Goal: Task Accomplishment & Management: Complete application form

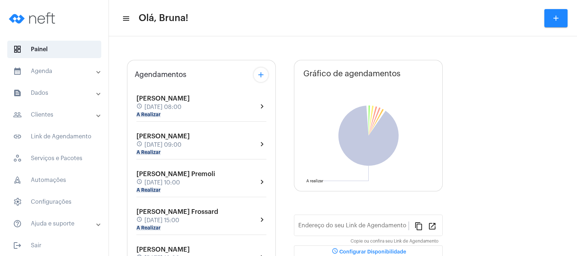
click at [61, 73] on mat-panel-title "calendar_month_outlined Agenda" at bounding box center [55, 71] width 84 height 9
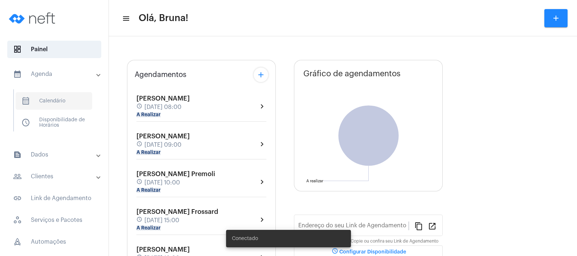
type input "[URL][DOMAIN_NAME]"
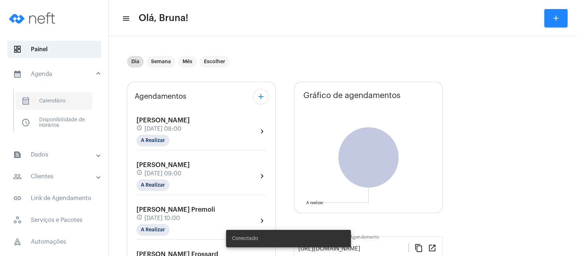
click at [64, 103] on span "calendar_month_outlined Calendário" at bounding box center [54, 100] width 77 height 17
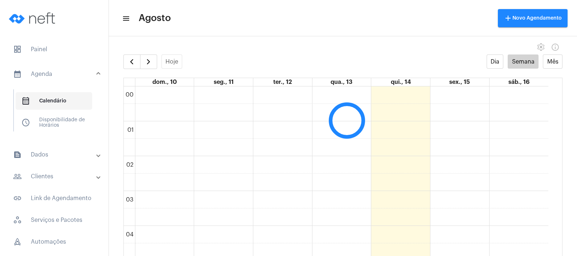
scroll to position [209, 0]
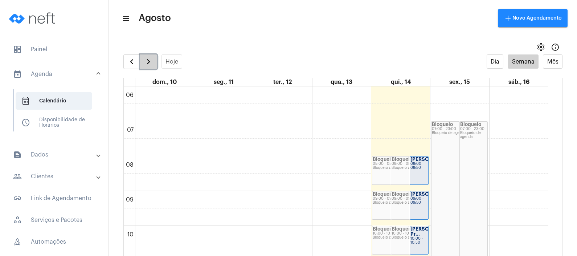
click at [143, 63] on button "button" at bounding box center [148, 61] width 17 height 15
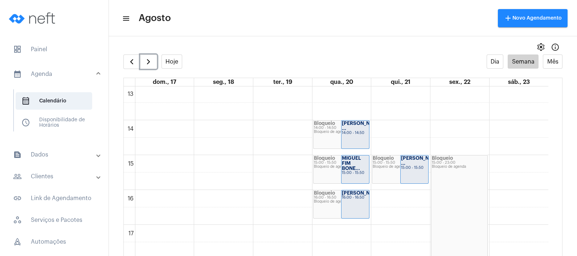
scroll to position [436, 0]
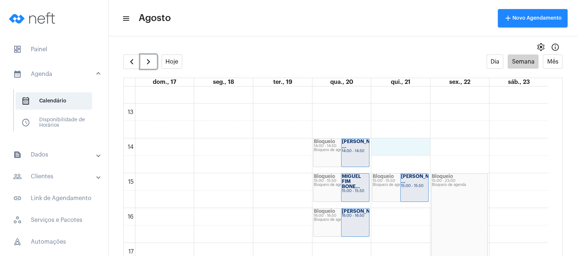
click at [415, 147] on div "00 01 02 03 04 05 06 07 08 09 10 11 12 13 14 15 16 17 18 19 20 21 22 23 Bloquei…" at bounding box center [336, 68] width 424 height 835
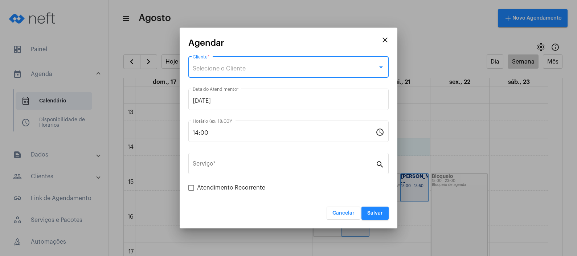
click at [254, 67] on div "Selecione o Cliente" at bounding box center [285, 68] width 185 height 7
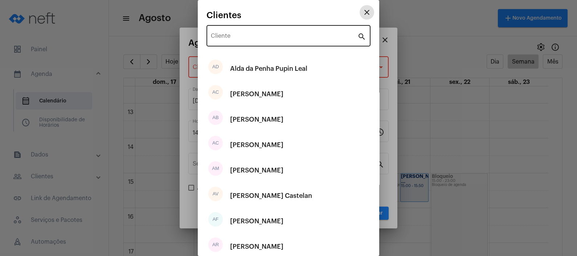
click at [250, 38] on input "Cliente" at bounding box center [284, 37] width 147 height 7
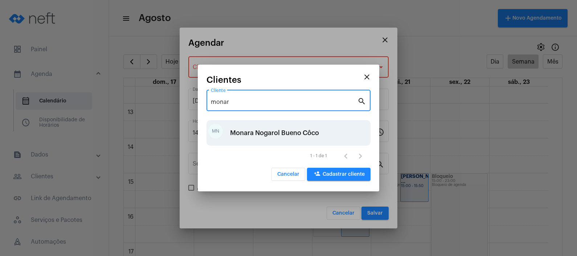
type input "monar"
click at [269, 136] on div "Monara Nogarol Bueno Côco" at bounding box center [274, 133] width 89 height 22
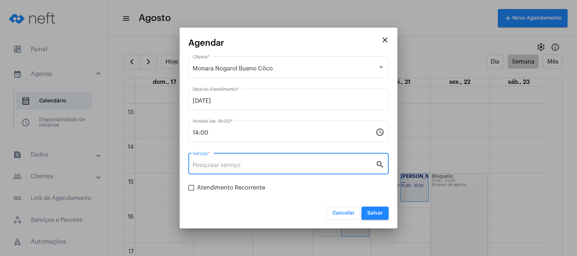
click at [250, 162] on input "Serviço *" at bounding box center [284, 165] width 183 height 7
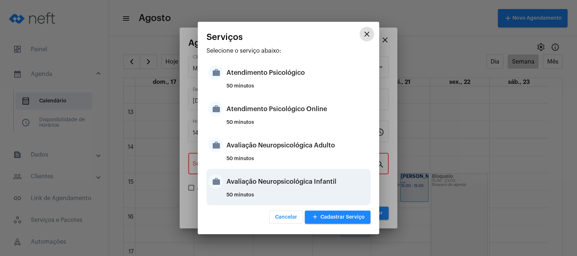
click at [254, 181] on div "Avaliação Neuropsicológica Infantil" at bounding box center [297, 181] width 142 height 22
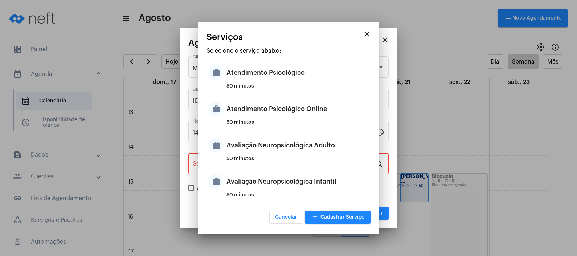
type input "Avaliação Neuropsicológica Infantil"
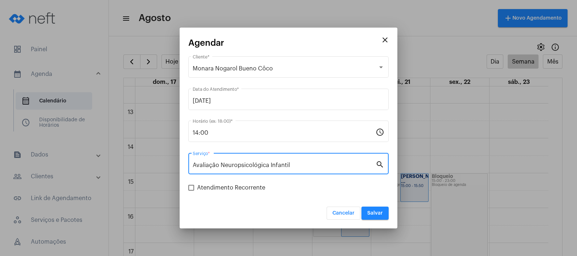
click at [378, 211] on span "Salvar" at bounding box center [375, 212] width 16 height 5
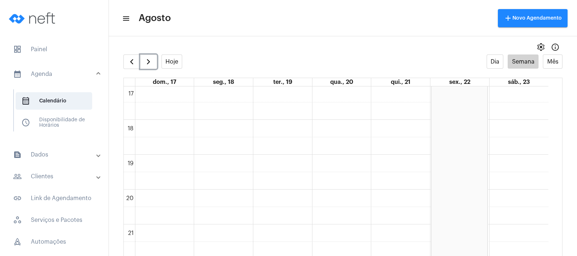
scroll to position [481, 0]
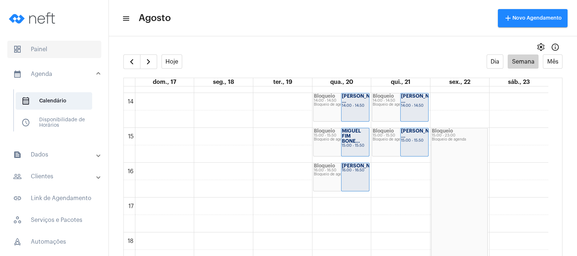
click at [46, 47] on span "dashboard Painel" at bounding box center [54, 49] width 94 height 17
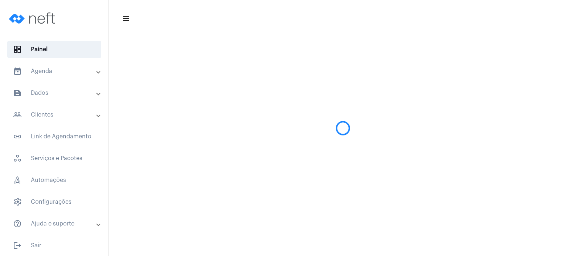
click at [48, 69] on mat-panel-title "calendar_month_outlined Agenda" at bounding box center [55, 71] width 84 height 9
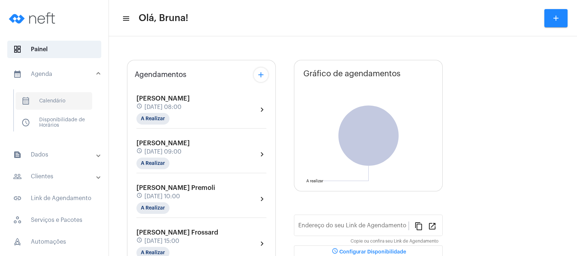
type input "[URL][DOMAIN_NAME]"
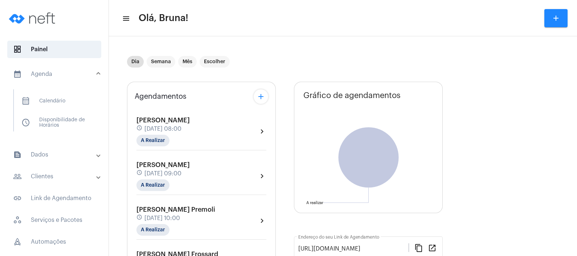
click at [55, 151] on mat-panel-title "text_snippet_outlined Dados" at bounding box center [55, 154] width 84 height 9
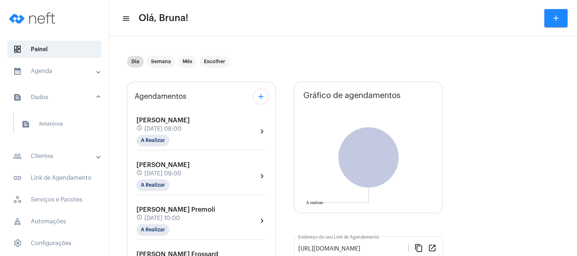
click at [58, 156] on mat-panel-title "people_outline Clientes" at bounding box center [55, 156] width 84 height 9
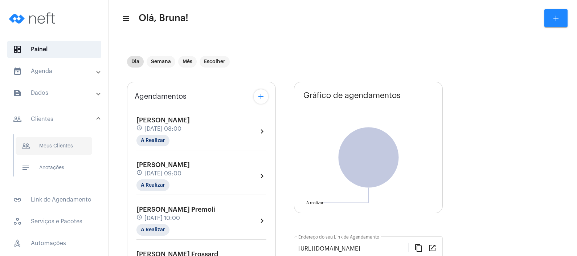
click at [61, 149] on span "people_outline Meus Clientes" at bounding box center [54, 145] width 77 height 17
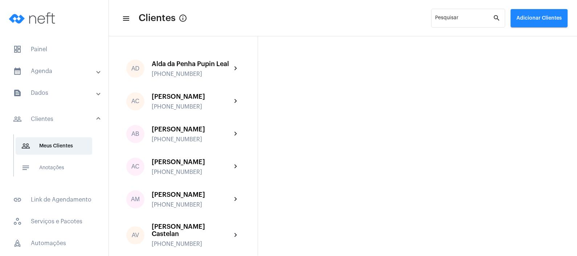
click at [533, 22] on button "Adicionar Clientes" at bounding box center [538, 18] width 57 height 18
click at [528, 38] on span "add Novo Cliente" at bounding box center [538, 38] width 42 height 13
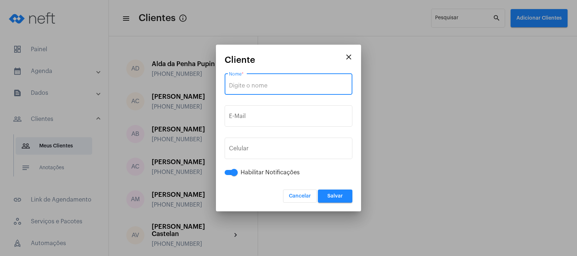
click at [288, 85] on input "Nome *" at bounding box center [288, 85] width 119 height 7
paste input "[PERSON_NAME]"
type input "[PERSON_NAME]"
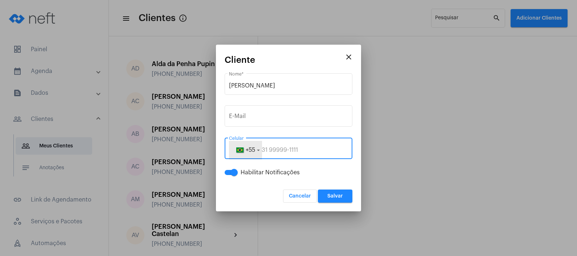
click at [256, 147] on button "+55" at bounding box center [245, 150] width 33 height 18
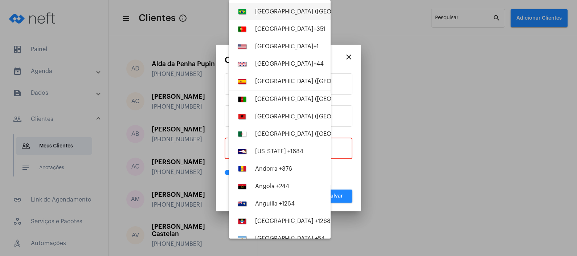
click at [307, 13] on button "[GEOGRAPHIC_DATA] ([GEOGRAPHIC_DATA]) +55" at bounding box center [280, 11] width 102 height 17
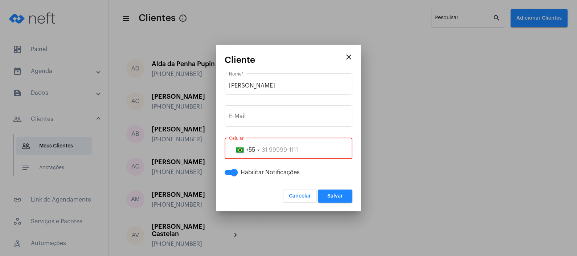
click at [305, 151] on input "tel" at bounding box center [288, 150] width 119 height 7
paste input "999116068"
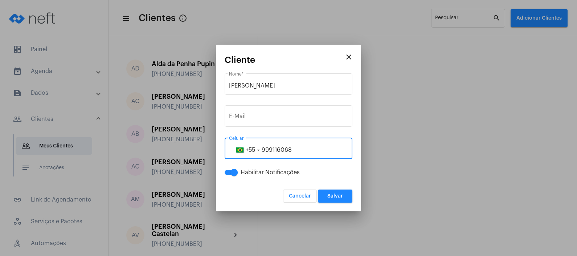
type input "999116068"
click at [334, 195] on span "Salvar" at bounding box center [335, 195] width 16 height 5
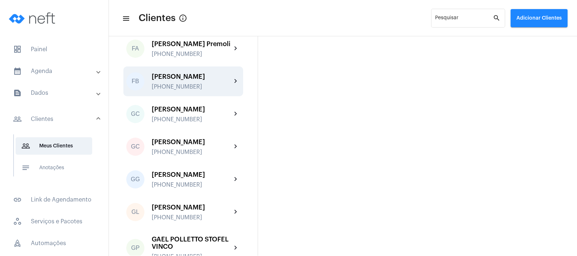
scroll to position [1043, 0]
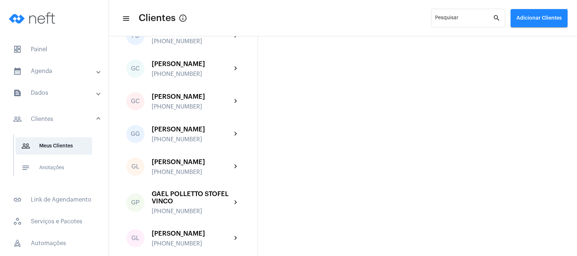
click at [69, 70] on mat-panel-title "calendar_month_outlined Agenda" at bounding box center [55, 71] width 84 height 9
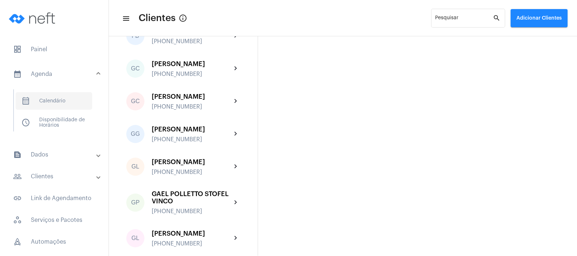
click at [70, 95] on span "calendar_month_outlined Calendário" at bounding box center [54, 100] width 77 height 17
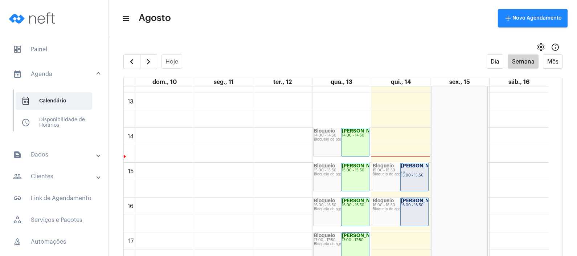
scroll to position [345, 0]
